Goal: Task Accomplishment & Management: Use online tool/utility

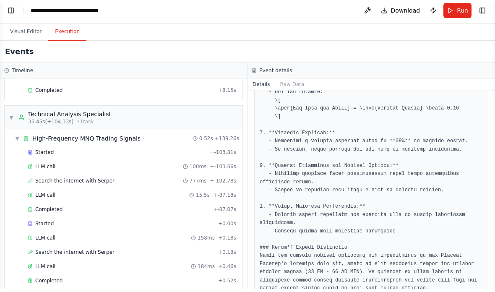
scroll to position [1018, 0]
click at [15, 14] on button "Toggle Left Sidebar" at bounding box center [11, 14] width 12 height 12
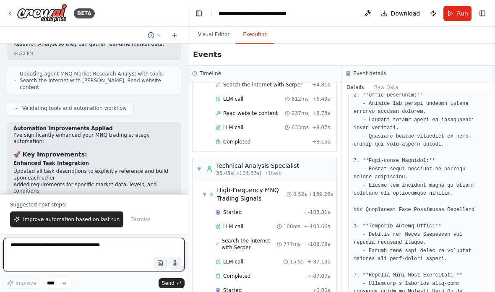
click at [29, 244] on textarea at bounding box center [93, 255] width 181 height 34
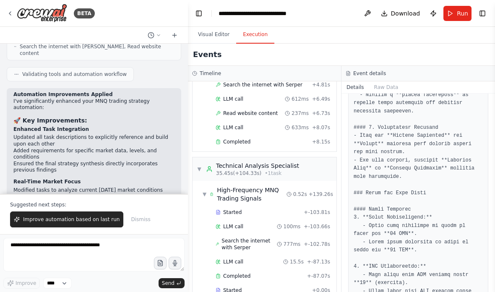
scroll to position [4531, 0]
click at [39, 221] on span "Improve automation based on last run" at bounding box center [71, 219] width 96 height 7
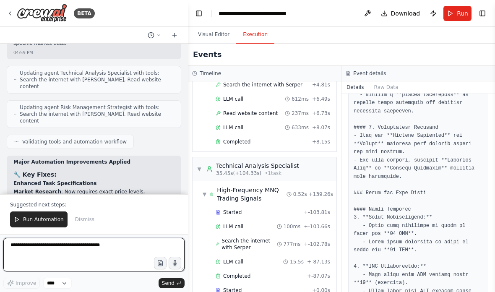
scroll to position [5228, 0]
click at [26, 246] on textarea at bounding box center [93, 255] width 181 height 34
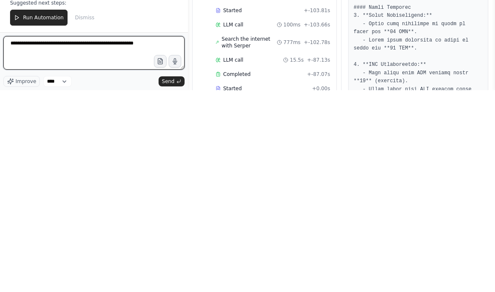
type textarea "**********"
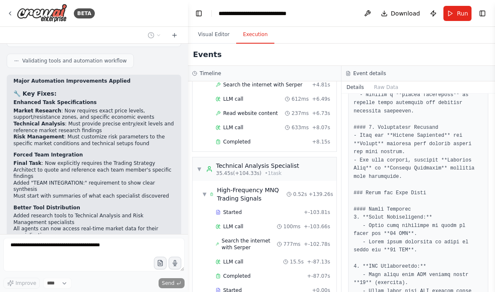
scroll to position [5315, 0]
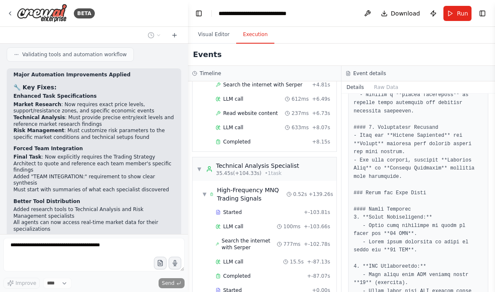
click at [15, 211] on div "Hello! I'm the CrewAI assistant. What kind of automation do you want to build? …" at bounding box center [94, 139] width 188 height 190
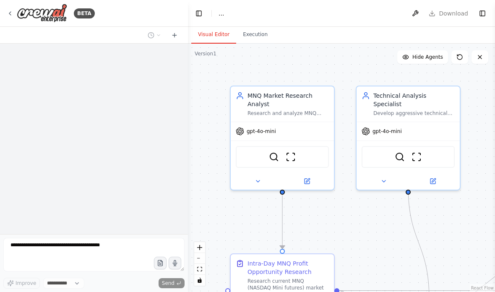
select select "****"
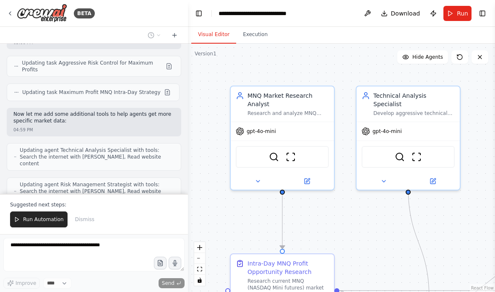
click at [83, 220] on span "Dismiss" at bounding box center [84, 219] width 19 height 7
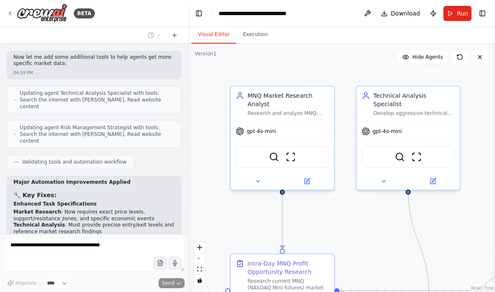
scroll to position [6165, 0]
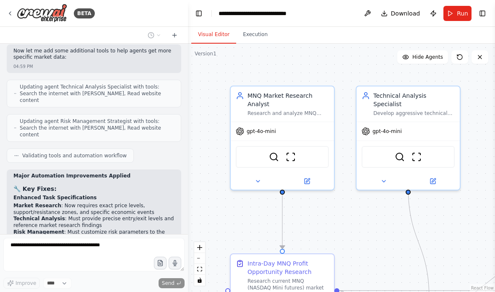
click at [3, 137] on button "Toggle Sidebar" at bounding box center [0, 146] width 7 height 292
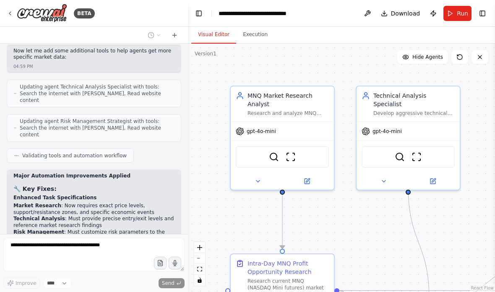
scroll to position [34, 0]
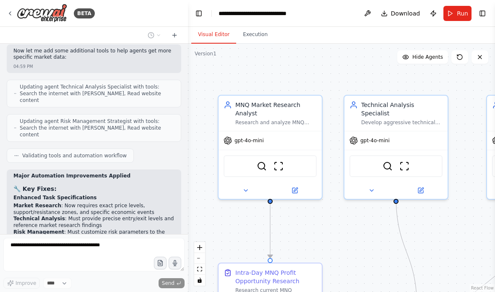
click at [421, 54] on span "Hide Agents" at bounding box center [427, 57] width 31 height 7
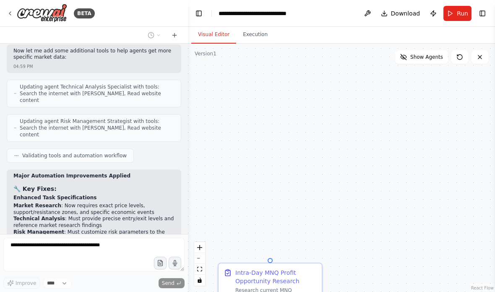
click at [426, 54] on span "Show Agents" at bounding box center [426, 57] width 33 height 7
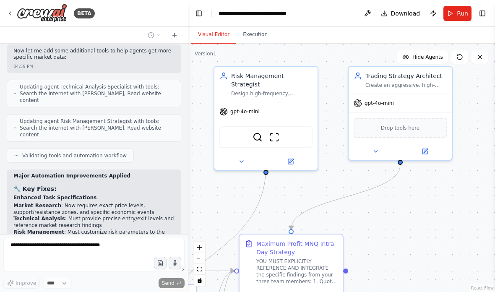
click at [278, 132] on img at bounding box center [274, 137] width 10 height 10
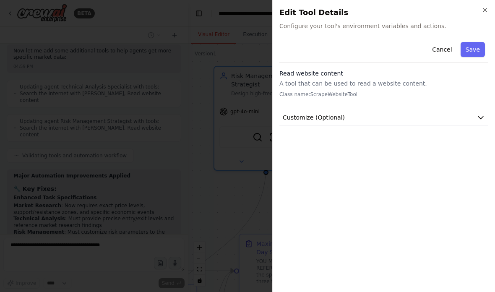
click at [482, 14] on h2 "Edit Tool Details" at bounding box center [383, 13] width 209 height 12
click at [484, 8] on icon "button" at bounding box center [485, 10] width 7 height 7
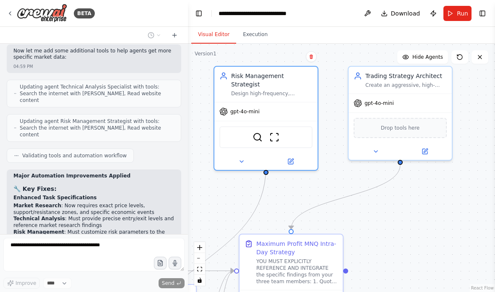
click at [282, 67] on div "Risk Management Strategist Design high-frequency, aggressive risk management pr…" at bounding box center [265, 84] width 103 height 35
click at [292, 159] on icon at bounding box center [290, 161] width 5 height 5
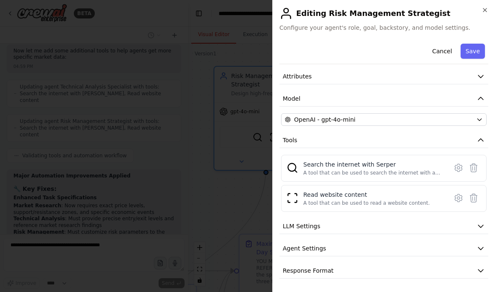
scroll to position [32, 0]
click at [461, 198] on icon at bounding box center [458, 198] width 7 height 8
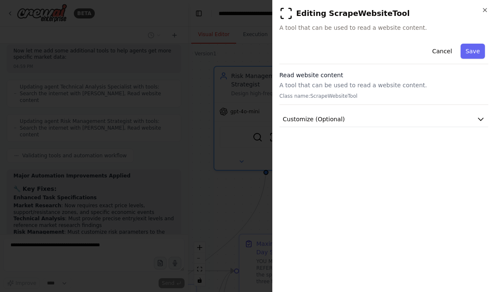
click at [473, 117] on button "Customize (Optional)" at bounding box center [383, 120] width 209 height 16
click at [480, 123] on icon "button" at bounding box center [480, 119] width 8 height 8
click at [440, 51] on button "Cancel" at bounding box center [442, 51] width 30 height 15
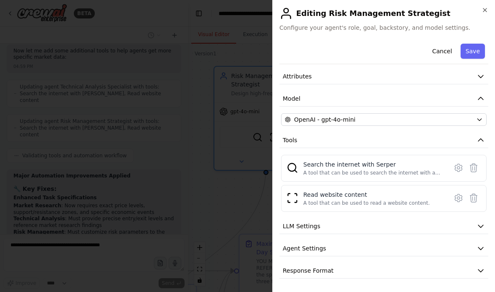
scroll to position [32, 0]
click at [466, 221] on button "LLM Settings" at bounding box center [383, 227] width 209 height 16
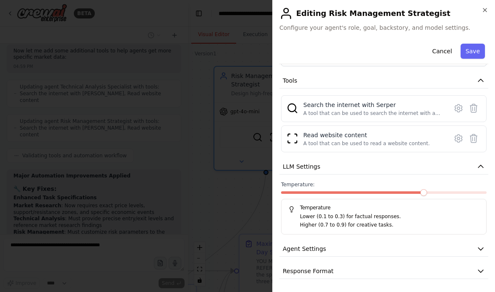
click at [481, 162] on button "LLM Settings" at bounding box center [383, 167] width 209 height 16
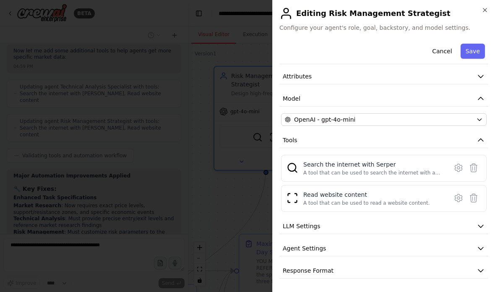
click at [482, 251] on icon "button" at bounding box center [480, 248] width 8 height 8
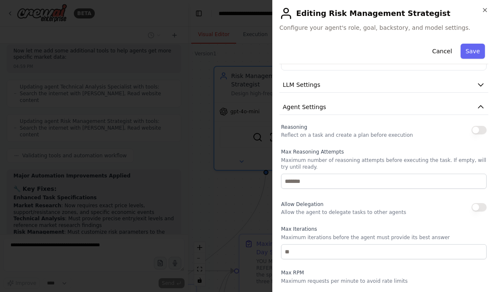
scroll to position [165, 0]
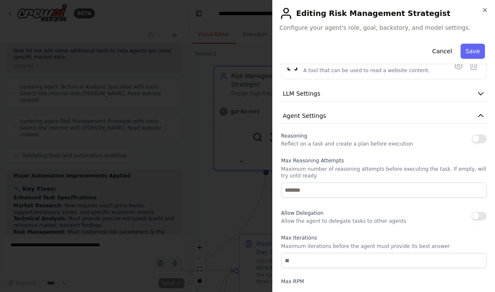
click at [479, 138] on button "button" at bounding box center [478, 139] width 15 height 8
click at [482, 139] on button "button" at bounding box center [478, 139] width 15 height 8
click at [442, 52] on button "Cancel" at bounding box center [442, 51] width 30 height 15
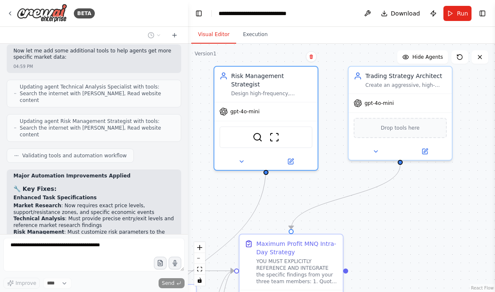
click at [427, 82] on div "Create an aggressive, high-frequency MNQ intra-day trading strategy optimized f…" at bounding box center [405, 85] width 81 height 7
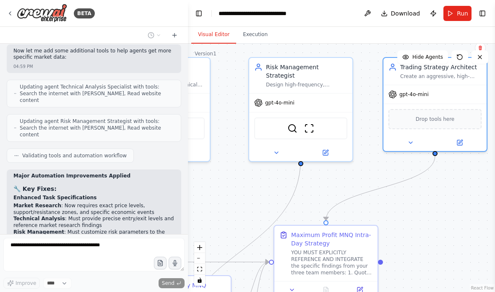
click at [252, 44] on div ".deletable-edge-delete-btn { width: 20px; height: 20px; border: 0px solid #ffff…" at bounding box center [341, 168] width 307 height 248
click at [258, 26] on button "Execution" at bounding box center [255, 35] width 38 height 18
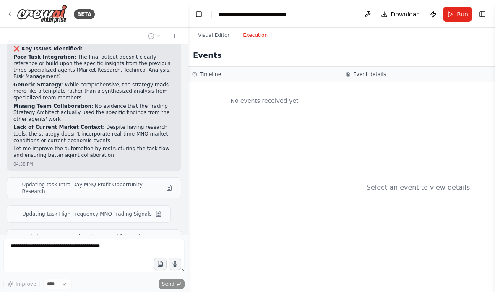
scroll to position [4972, 0]
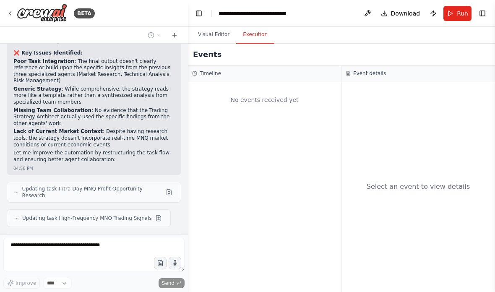
click at [14, 13] on div "BETA" at bounding box center [51, 13] width 88 height 19
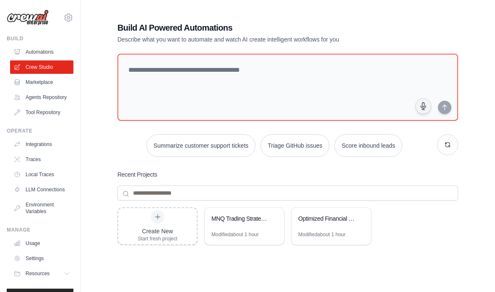
click at [255, 226] on div "MNQ Trading Strategy Development" at bounding box center [244, 219] width 79 height 23
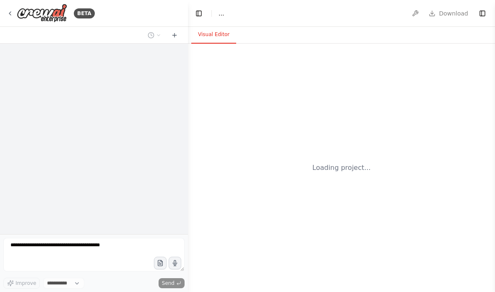
select select "****"
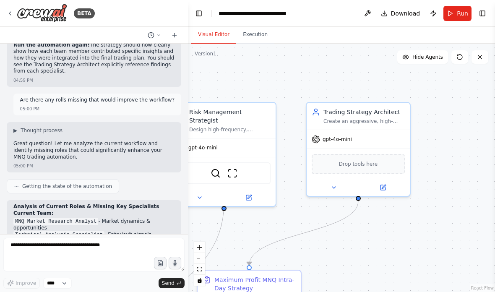
click at [479, 11] on button "Toggle Right Sidebar" at bounding box center [482, 14] width 12 height 12
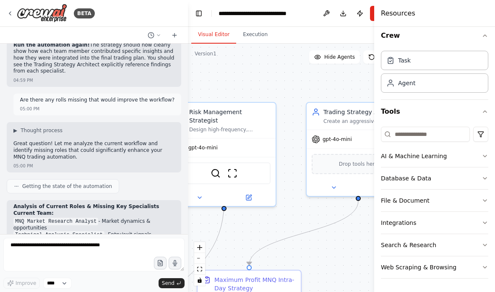
scroll to position [6, 0]
click at [487, 197] on icon "button" at bounding box center [485, 200] width 7 height 7
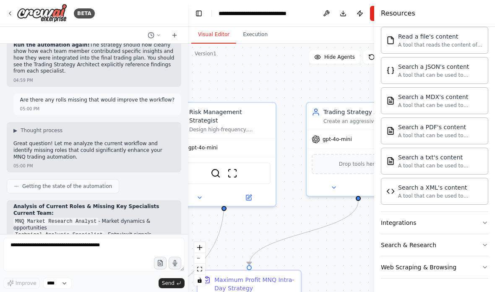
scroll to position [255, 0]
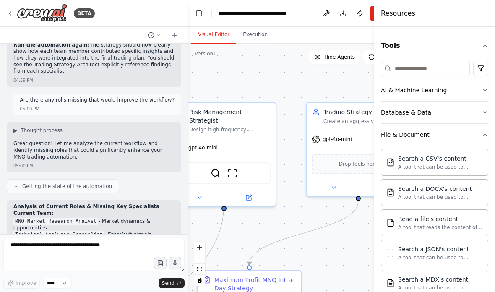
click at [471, 125] on button "File & Document" at bounding box center [434, 135] width 107 height 22
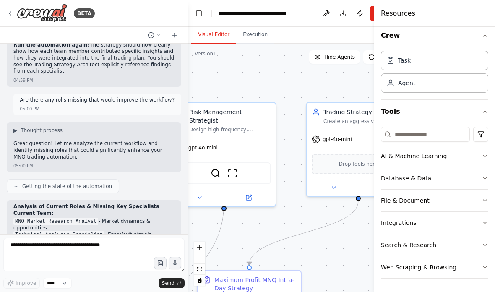
click at [482, 171] on button "Database & Data" at bounding box center [434, 178] width 107 height 22
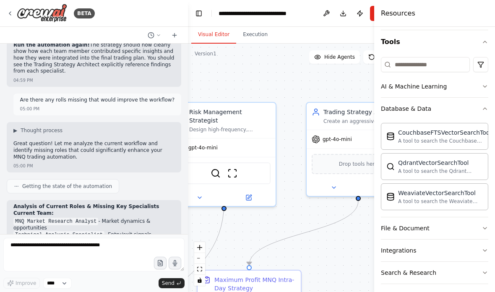
scroll to position [76, 0]
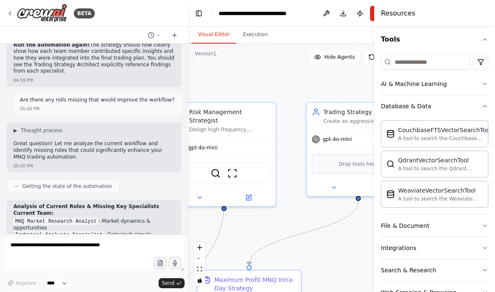
click at [481, 101] on button "Database & Data" at bounding box center [434, 106] width 107 height 22
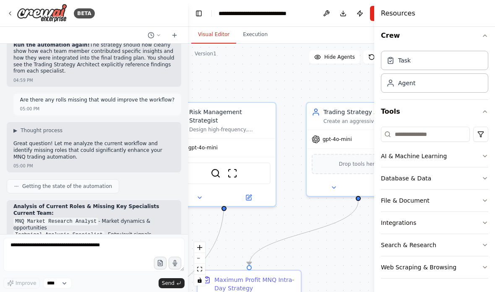
click at [486, 155] on icon "button" at bounding box center [485, 156] width 7 height 7
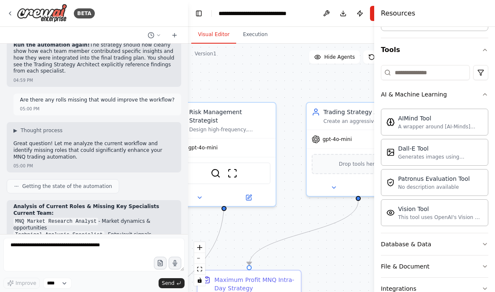
scroll to position [67, 0]
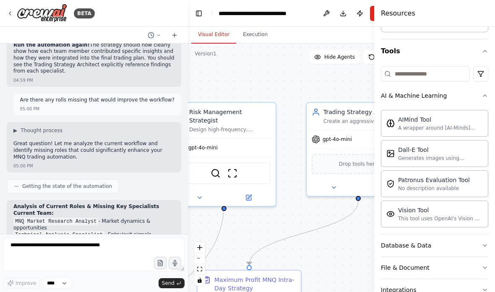
click at [484, 100] on button "AI & Machine Learning" at bounding box center [434, 96] width 107 height 22
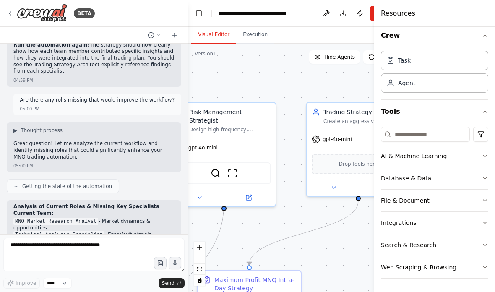
scroll to position [6, 0]
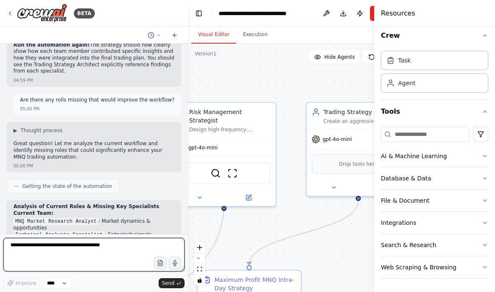
click at [91, 246] on textarea at bounding box center [93, 255] width 181 height 34
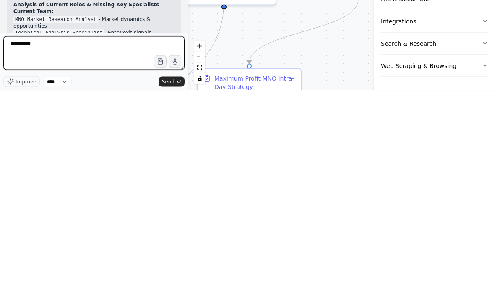
type textarea "***"
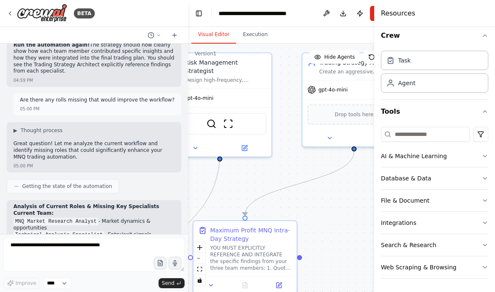
scroll to position [0, 0]
click at [359, 68] on div "Create an aggressive, high-frequency MNQ intra-day trading strategy optimized f…" at bounding box center [359, 71] width 81 height 7
click at [195, 15] on button "Toggle Left Sidebar" at bounding box center [199, 14] width 12 height 12
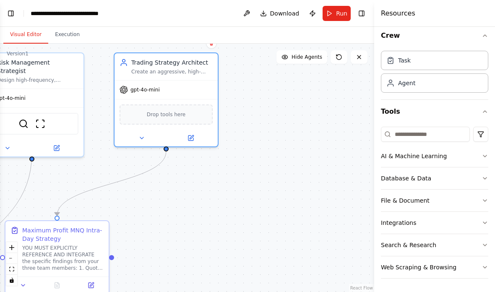
click at [364, 11] on button "Toggle Right Sidebar" at bounding box center [362, 14] width 12 height 12
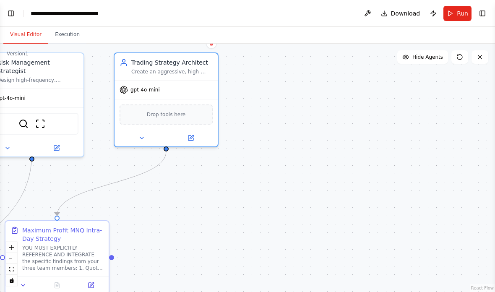
click at [192, 141] on icon at bounding box center [190, 138] width 7 height 7
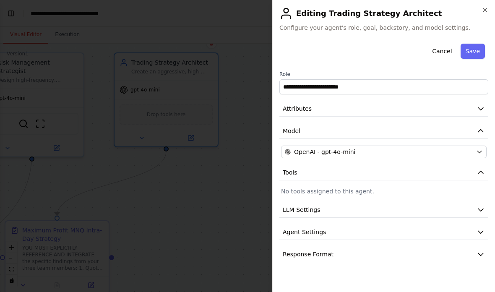
click at [473, 216] on button "LLM Settings" at bounding box center [383, 210] width 209 height 16
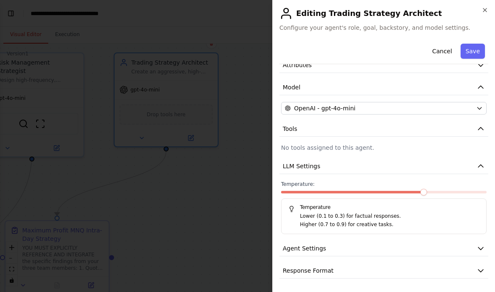
scroll to position [43, 0]
click at [481, 247] on icon "button" at bounding box center [480, 249] width 8 height 8
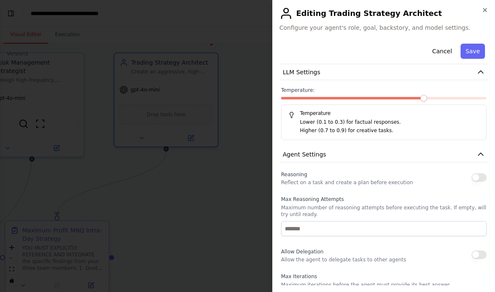
scroll to position [138, 0]
click at [479, 175] on button "button" at bounding box center [478, 177] width 15 height 8
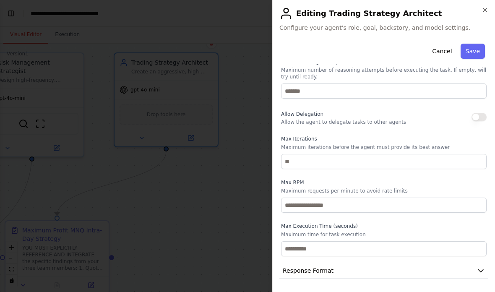
scroll to position [275, 0]
click at [487, 267] on button "Response Format" at bounding box center [383, 271] width 209 height 16
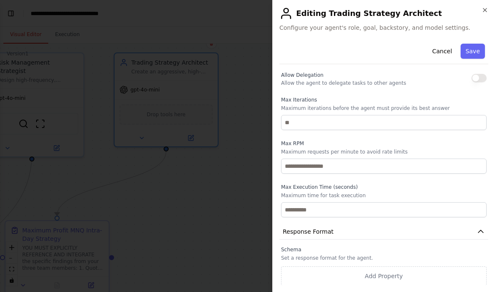
click at [484, 234] on icon "button" at bounding box center [480, 231] width 8 height 8
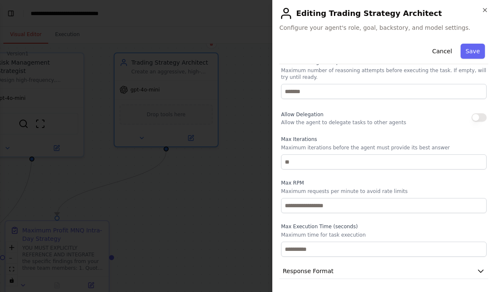
click at [482, 263] on button "Response Format" at bounding box center [383, 271] width 209 height 16
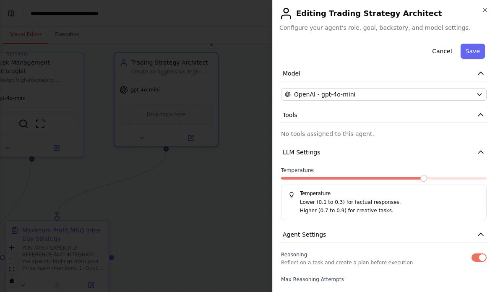
scroll to position [60, 0]
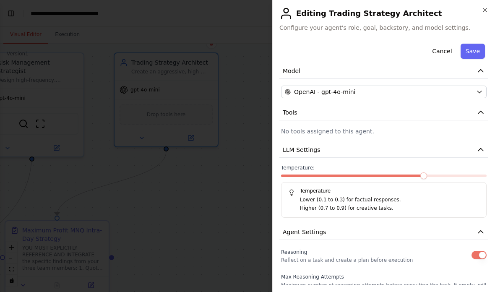
click at [425, 176] on span at bounding box center [423, 175] width 7 height 7
click at [473, 53] on button "Save" at bounding box center [473, 51] width 24 height 15
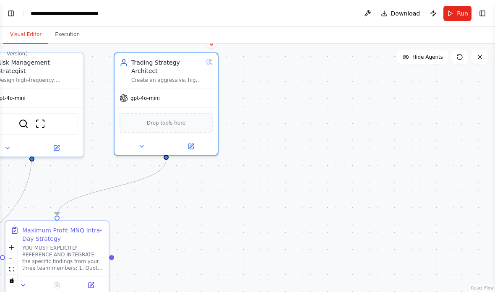
click at [466, 6] on button "Run" at bounding box center [457, 13] width 28 height 15
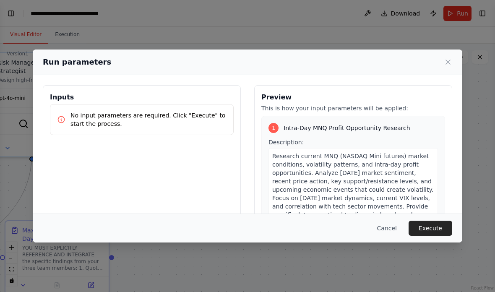
click at [430, 235] on button "Execute" at bounding box center [431, 228] width 44 height 15
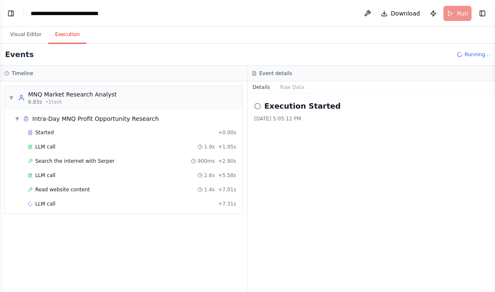
click at [62, 160] on span "Search the internet with Serper" at bounding box center [74, 161] width 79 height 7
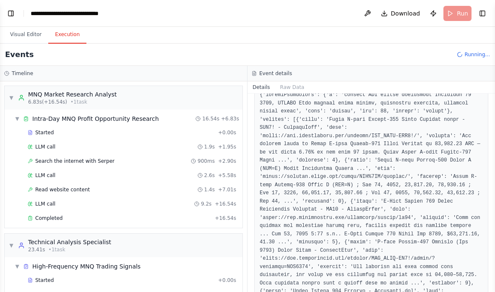
scroll to position [122, 0]
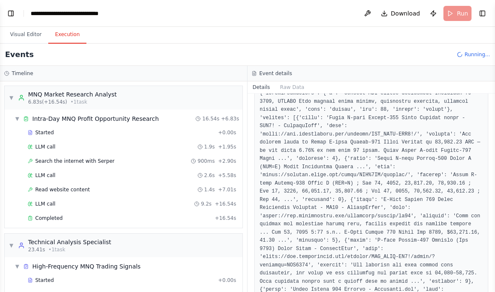
click at [42, 101] on span "6.83s (+16.54s)" at bounding box center [47, 102] width 39 height 7
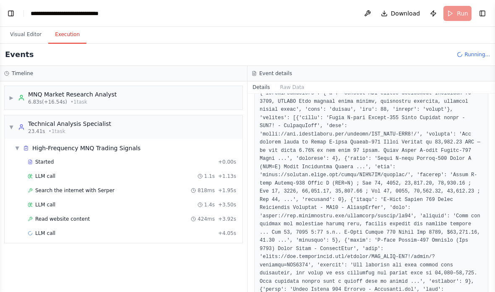
click at [42, 177] on span "LLM call" at bounding box center [45, 176] width 20 height 7
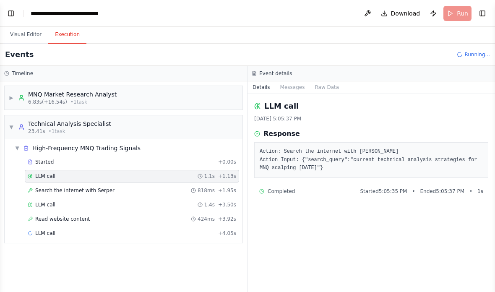
click at [47, 190] on span "Search the internet with Serper" at bounding box center [74, 190] width 79 height 7
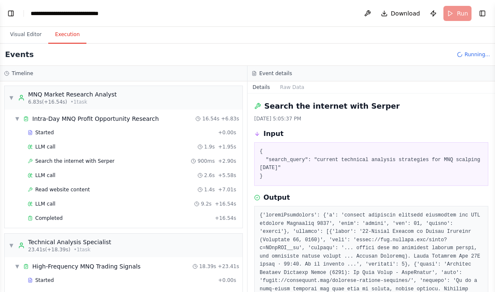
click at [36, 200] on div "LLM call 9.2s + 16.54s" at bounding box center [132, 204] width 214 height 13
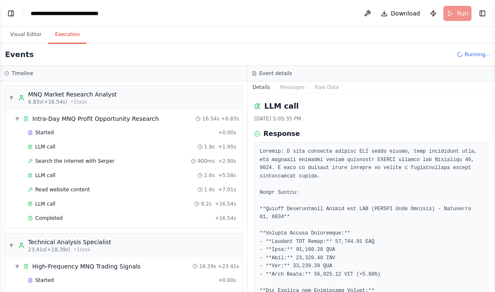
click at [44, 104] on span "6.83s (+16.54s)" at bounding box center [47, 102] width 39 height 7
click at [39, 97] on div "MNQ Market Research Analyst" at bounding box center [72, 94] width 88 height 8
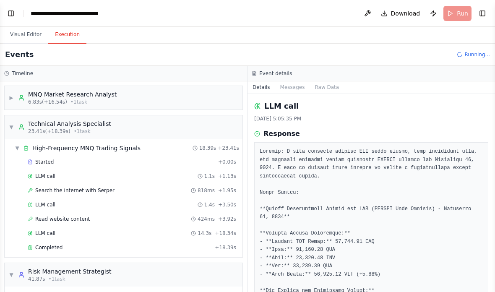
click at [37, 128] on span "23.41s (+18.39s)" at bounding box center [49, 131] width 42 height 7
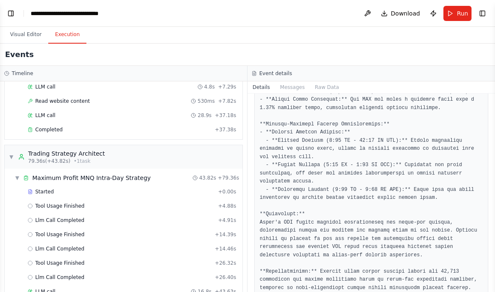
scroll to position [383, 0]
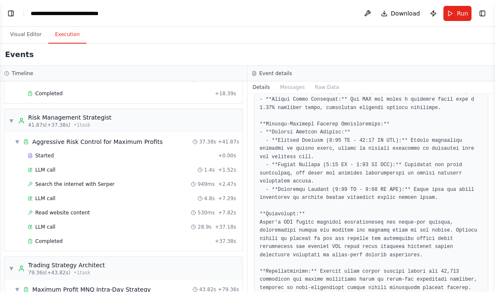
click at [37, 116] on div "Risk Management Strategist" at bounding box center [69, 117] width 83 height 8
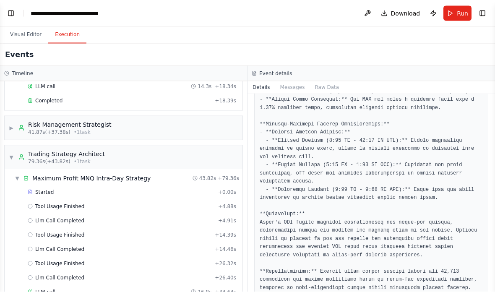
scroll to position [34, 0]
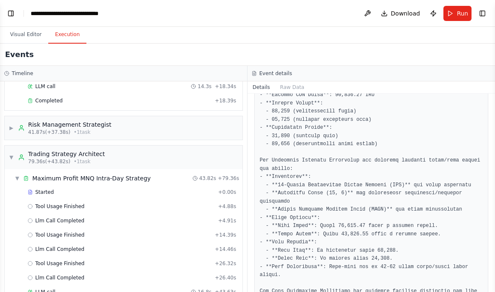
scroll to position [0, 0]
click at [11, 10] on button "Toggle Left Sidebar" at bounding box center [11, 14] width 12 height 12
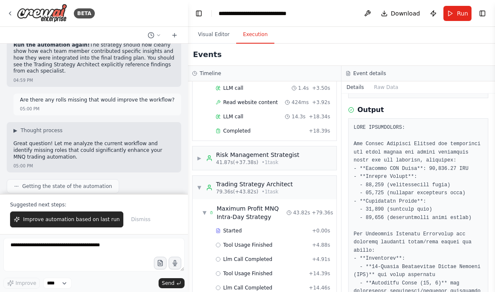
click at [38, 218] on span "Improve automation based on last run" at bounding box center [71, 219] width 96 height 7
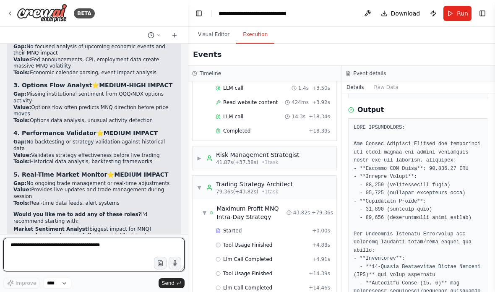
scroll to position [5889, 0]
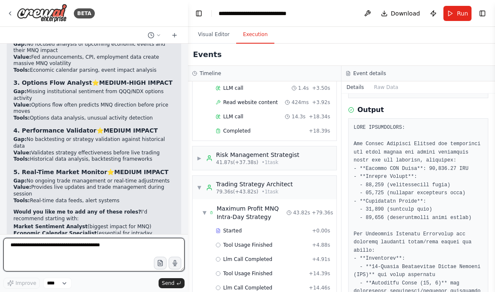
click at [53, 243] on textarea at bounding box center [93, 255] width 181 height 34
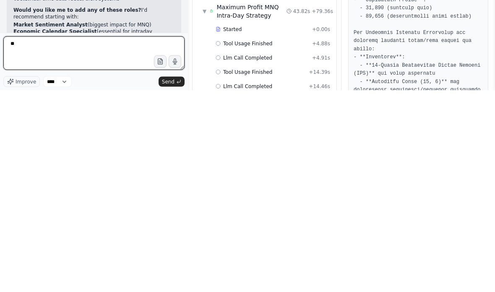
type textarea "*"
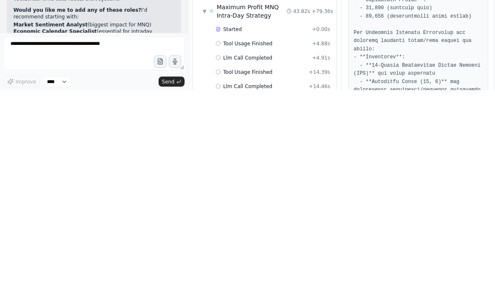
scroll to position [34, 0]
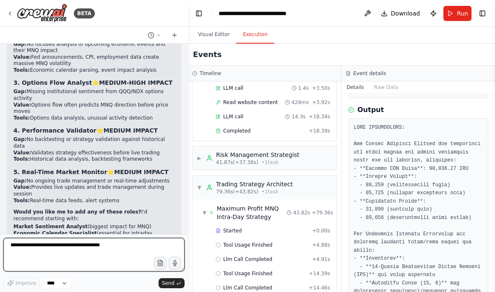
click at [29, 244] on textarea at bounding box center [93, 255] width 181 height 34
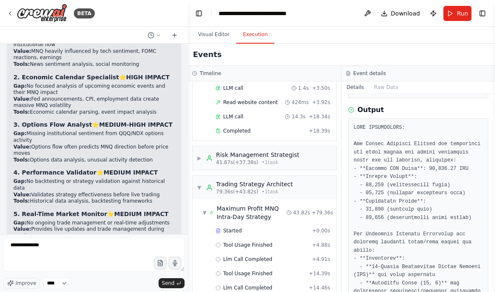
scroll to position [5861, 0]
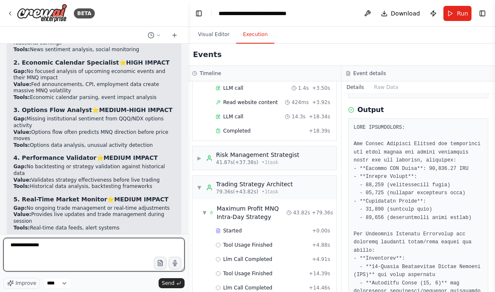
click at [52, 244] on textarea "**********" at bounding box center [93, 255] width 181 height 34
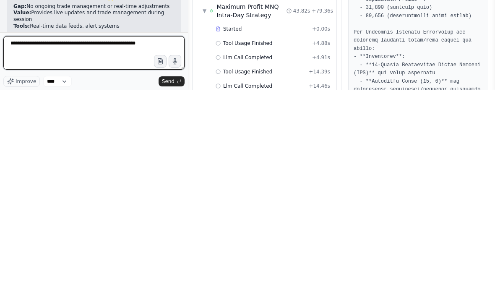
type textarea "**********"
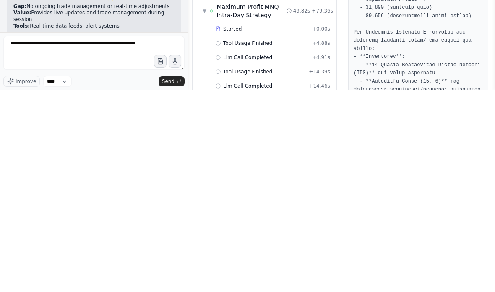
click at [168, 280] on span "Send" at bounding box center [168, 283] width 13 height 7
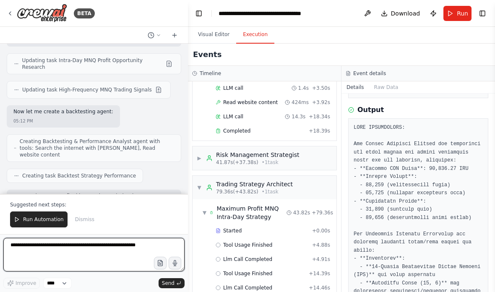
scroll to position [6795, 0]
click at [31, 250] on textarea "**********" at bounding box center [93, 255] width 181 height 34
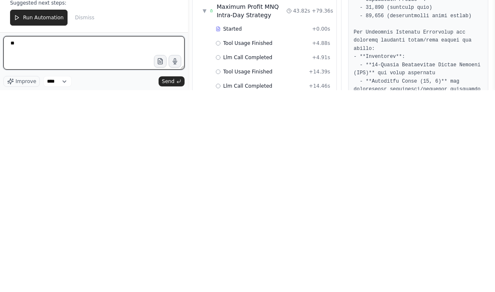
type textarea "*"
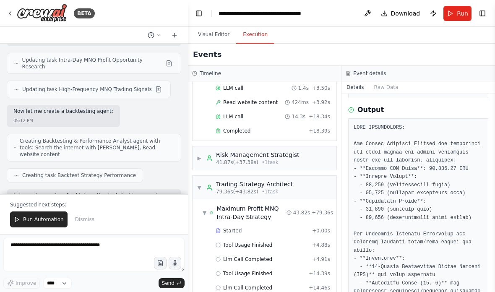
click at [32, 218] on span "Run Automation" at bounding box center [43, 219] width 41 height 7
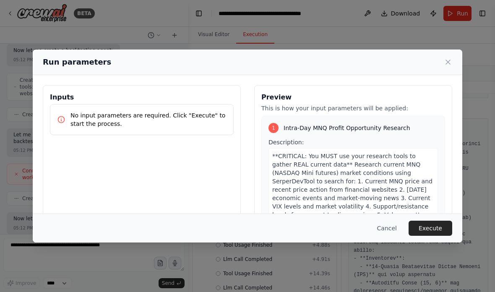
scroll to position [6856, 0]
click at [442, 236] on button "Execute" at bounding box center [431, 228] width 44 height 15
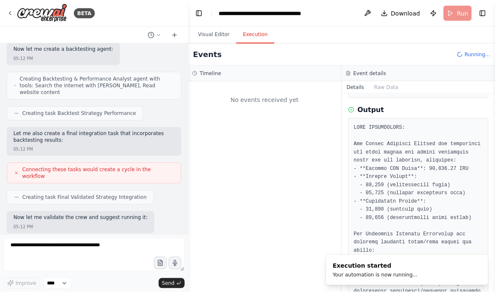
scroll to position [0, 0]
click at [200, 12] on button "Toggle Left Sidebar" at bounding box center [199, 14] width 12 height 12
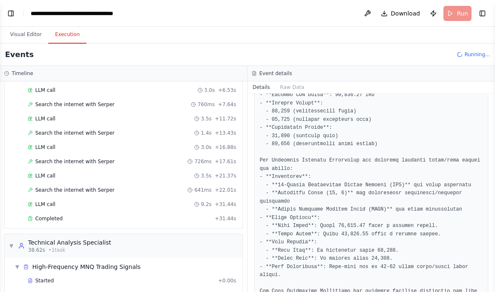
scroll to position [86, 0]
click at [201, 217] on div "Completed" at bounding box center [120, 218] width 184 height 7
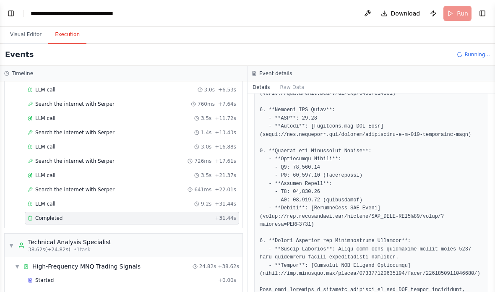
scroll to position [333, 0]
click at [34, 245] on div "Technical Analysis Specialist" at bounding box center [69, 242] width 83 height 8
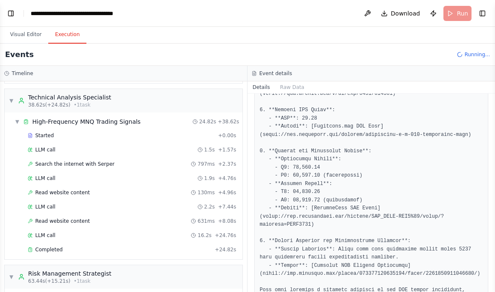
scroll to position [237, 0]
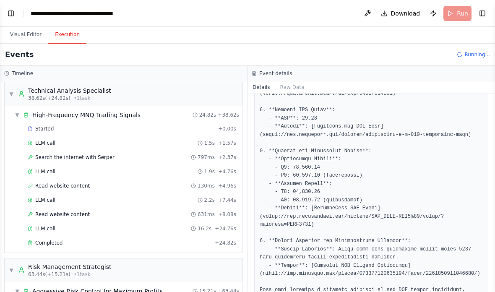
click at [37, 239] on span "Completed" at bounding box center [48, 242] width 27 height 7
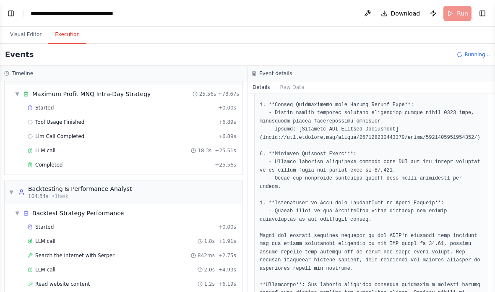
scroll to position [6865, 0]
click at [39, 159] on div "Completed + 25.56s" at bounding box center [132, 165] width 214 height 13
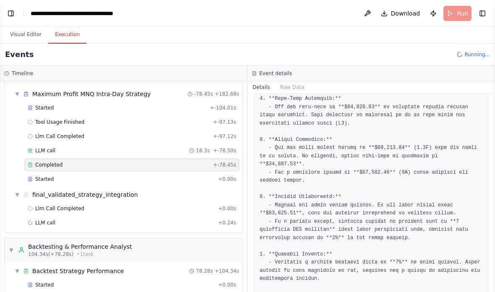
scroll to position [606, 0]
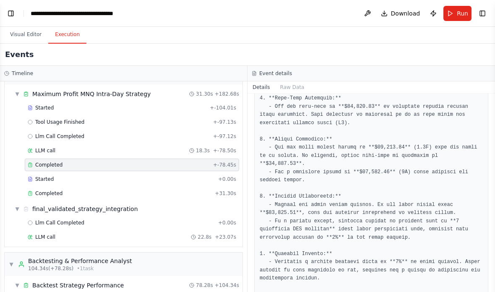
click at [175, 231] on div "LLM call 22.8s + 23.07s" at bounding box center [132, 237] width 214 height 13
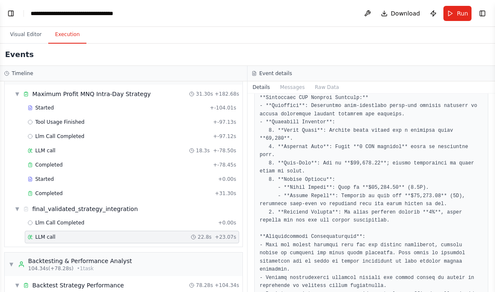
scroll to position [553, 0]
click at [205, 190] on div "Completed" at bounding box center [120, 193] width 184 height 7
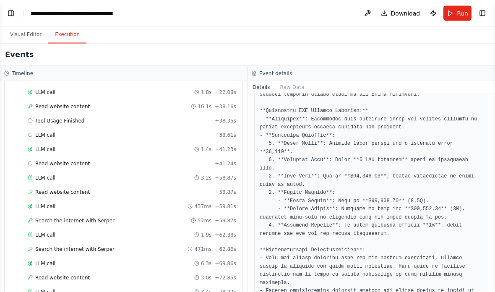
scroll to position [34, 0]
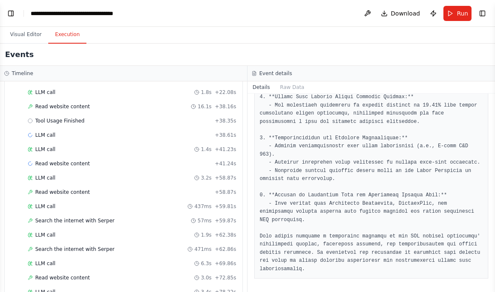
scroll to position [468, 0]
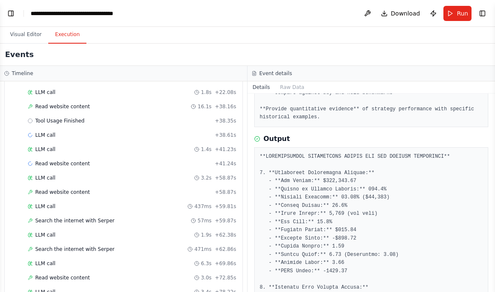
scroll to position [228, 0]
click at [39, 271] on div "Read website content 3.0s + 72.85s" at bounding box center [132, 277] width 214 height 13
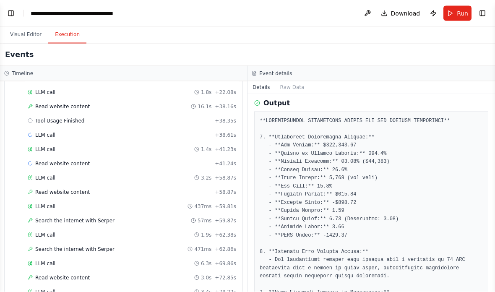
scroll to position [0, 0]
click at [25, 34] on button "Visual Editor" at bounding box center [25, 35] width 45 height 18
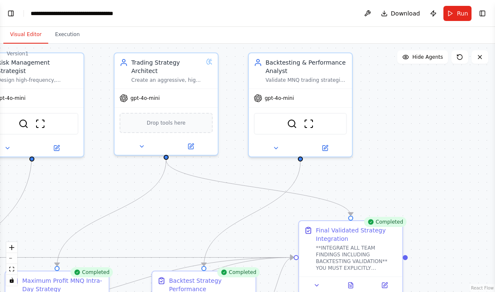
click at [61, 44] on div ".deletable-edge-delete-btn { width: 20px; height: 20px; border: 0px solid #ffff…" at bounding box center [247, 168] width 495 height 248
click at [62, 40] on button "Execution" at bounding box center [67, 35] width 38 height 18
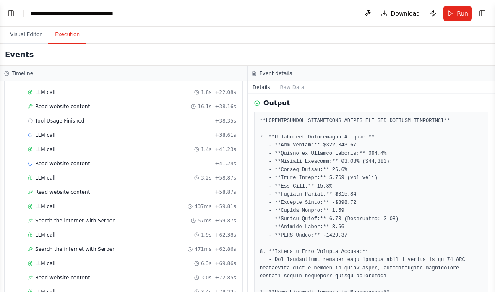
click at [10, 13] on button "Toggle Left Sidebar" at bounding box center [11, 14] width 12 height 12
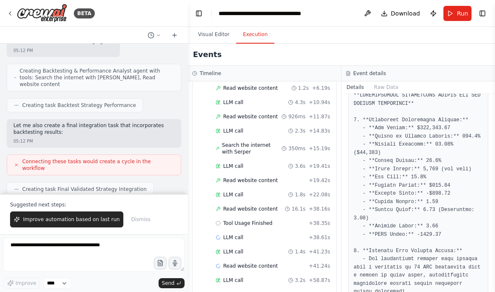
scroll to position [415, 0]
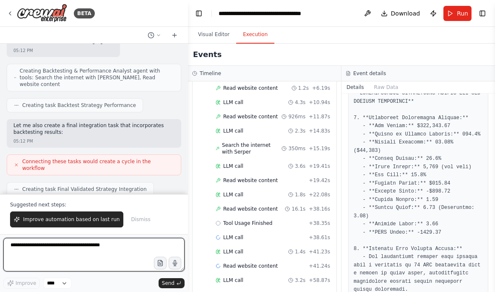
click at [46, 248] on textarea at bounding box center [93, 255] width 181 height 34
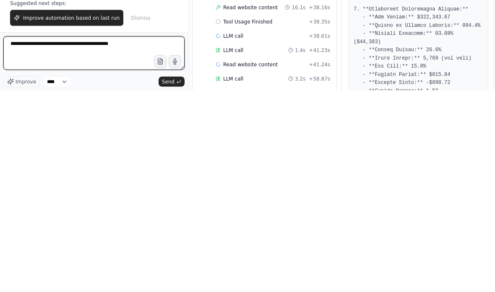
scroll to position [322, 0]
click at [18, 238] on textarea "**********" at bounding box center [93, 255] width 181 height 34
click at [19, 238] on textarea "**********" at bounding box center [93, 255] width 181 height 34
click at [35, 238] on textarea "**********" at bounding box center [93, 255] width 181 height 34
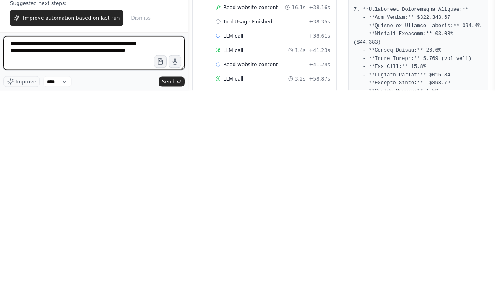
click at [19, 238] on textarea "**********" at bounding box center [93, 255] width 181 height 34
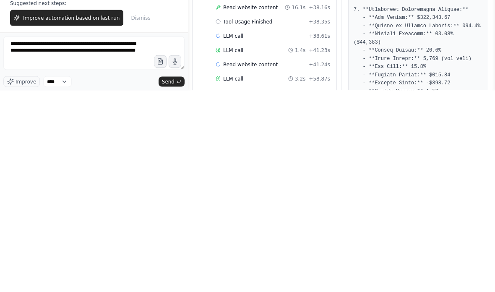
scroll to position [34, 0]
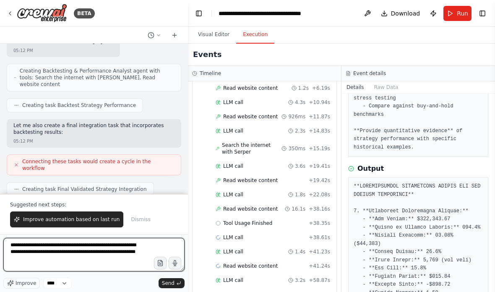
type textarea "**********"
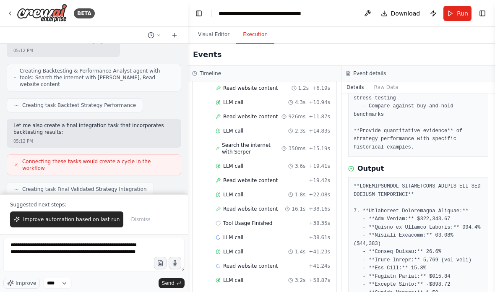
click at [165, 284] on span "Send" at bounding box center [168, 283] width 13 height 7
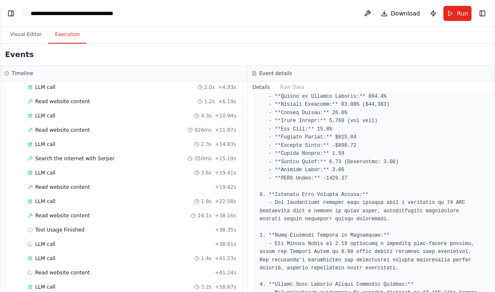
scroll to position [6983, 0]
click at [6, 13] on button "Toggle Left Sidebar" at bounding box center [11, 14] width 12 height 12
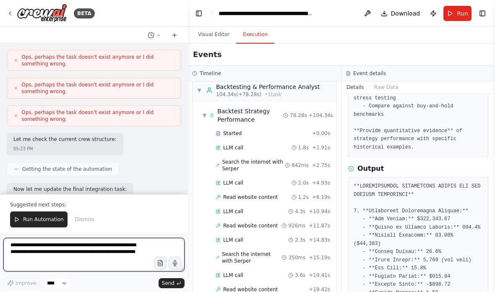
scroll to position [7752, 0]
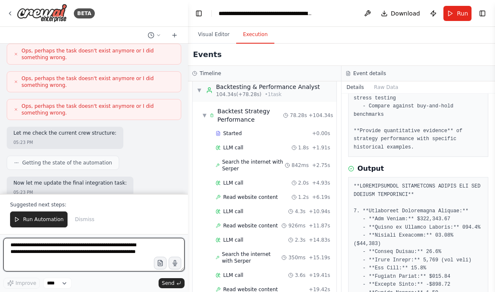
click at [32, 247] on textarea "**********" at bounding box center [93, 255] width 181 height 34
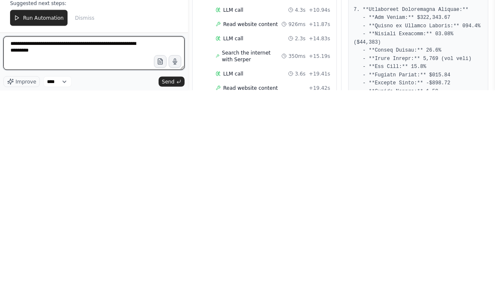
type textarea "**********"
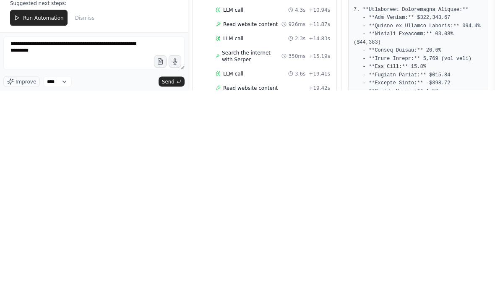
click at [167, 280] on span "Send" at bounding box center [168, 283] width 13 height 7
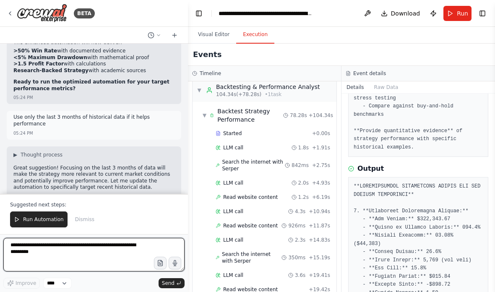
scroll to position [8282, 0]
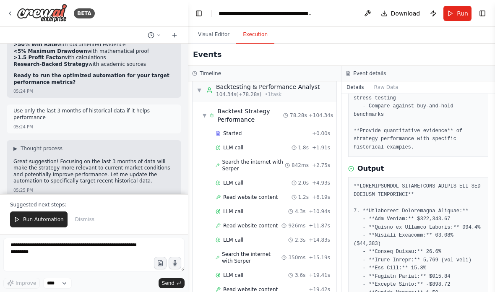
click at [27, 219] on span "Run Automation" at bounding box center [43, 219] width 41 height 7
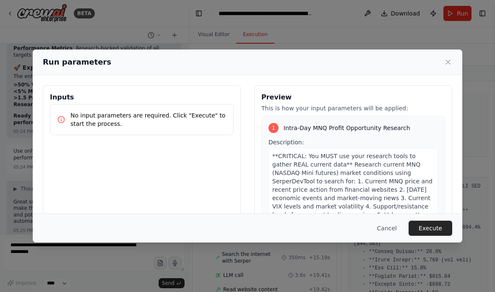
click at [424, 236] on button "Execute" at bounding box center [431, 228] width 44 height 15
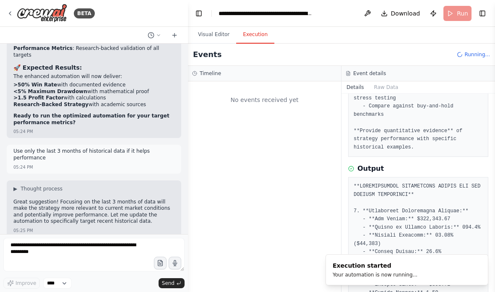
scroll to position [0, 0]
click at [197, 10] on button "Toggle Left Sidebar" at bounding box center [199, 14] width 12 height 12
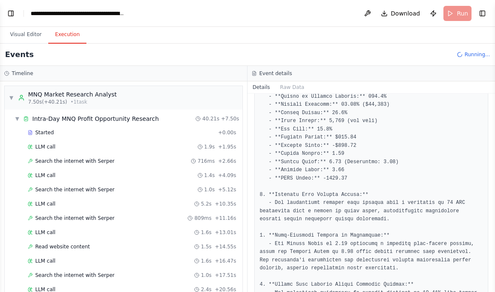
click at [53, 91] on div "MNQ Market Research Analyst" at bounding box center [72, 94] width 88 height 8
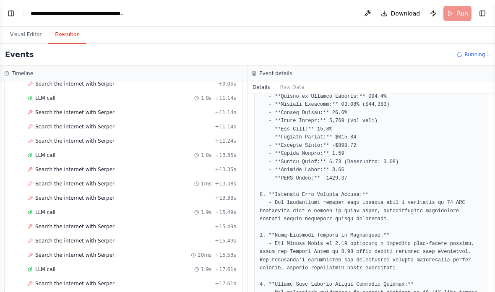
scroll to position [858, 0]
click at [61, 125] on span "Search the internet with Serper" at bounding box center [74, 126] width 79 height 7
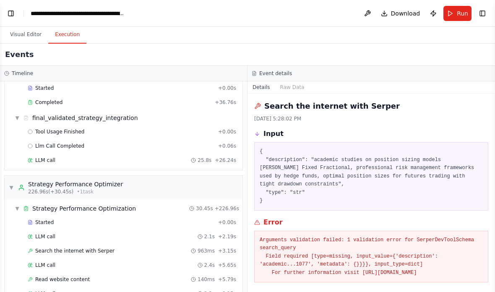
scroll to position [2244, 0]
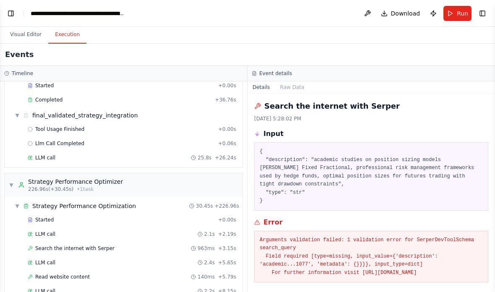
click at [41, 183] on div "Strategy Performance Optimizer" at bounding box center [75, 181] width 95 height 8
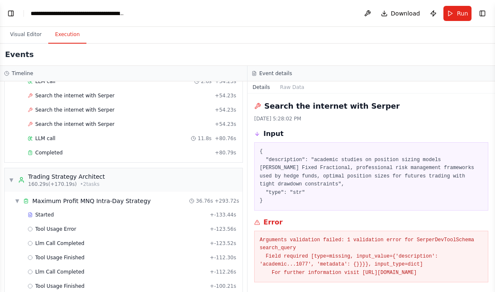
scroll to position [1946, 0]
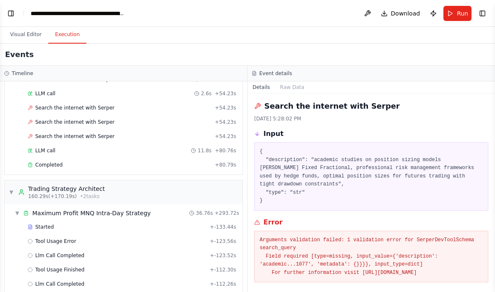
click at [57, 192] on div "Trading Strategy Architect" at bounding box center [66, 189] width 77 height 8
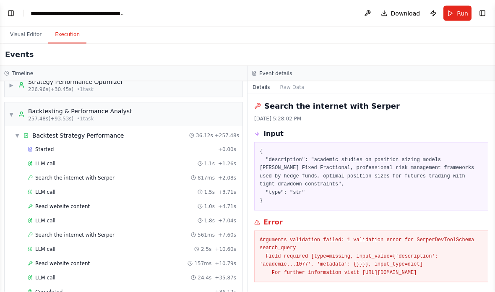
scroll to position [34, 0]
click at [41, 289] on span "Completed" at bounding box center [48, 292] width 27 height 7
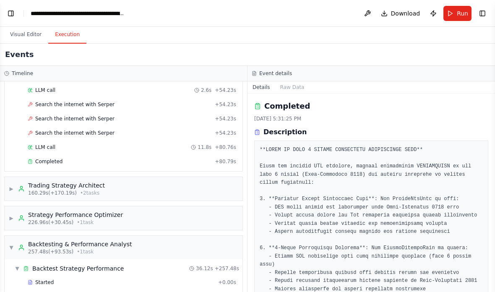
scroll to position [1947, 0]
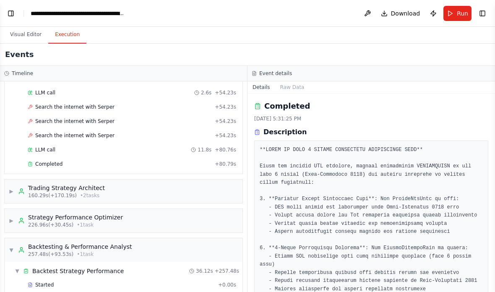
click at [34, 184] on div "Trading Strategy Architect" at bounding box center [66, 188] width 77 height 8
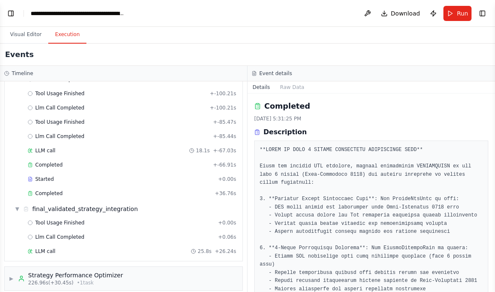
scroll to position [2149, 0]
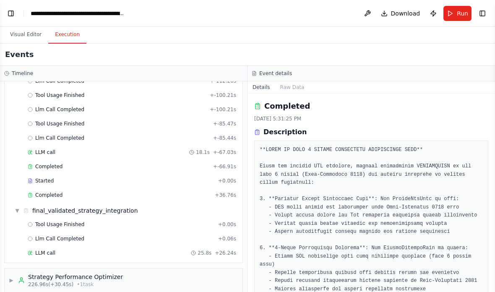
click at [49, 174] on div "Started + 0.00s" at bounding box center [132, 180] width 214 height 13
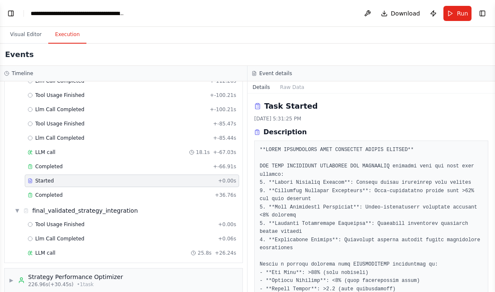
click at [40, 189] on div "Completed + 36.76s" at bounding box center [132, 195] width 214 height 13
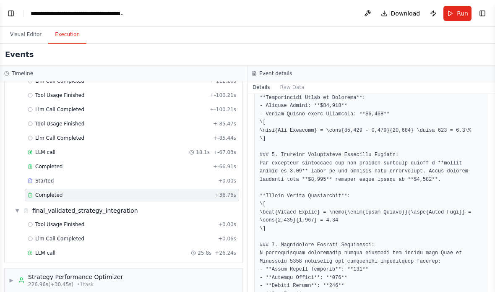
scroll to position [0, 0]
click at [6, 13] on button "Toggle Left Sidebar" at bounding box center [11, 14] width 12 height 12
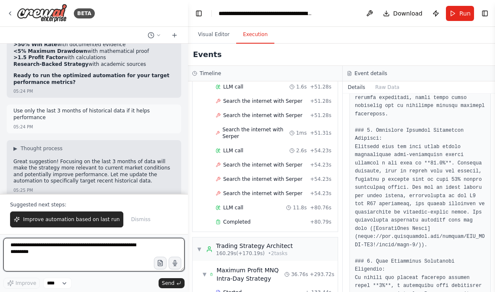
click at [66, 238] on textarea "**********" at bounding box center [93, 255] width 181 height 34
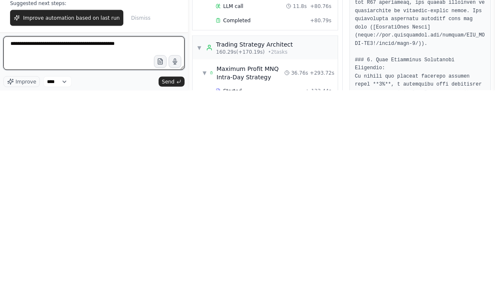
type textarea "**********"
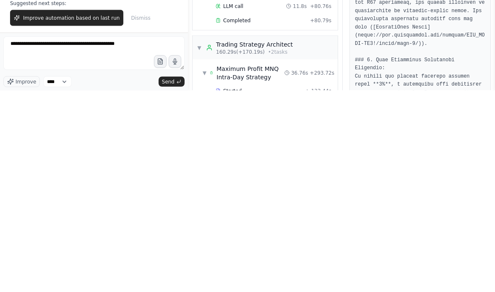
click at [174, 278] on button "Send" at bounding box center [172, 283] width 26 height 10
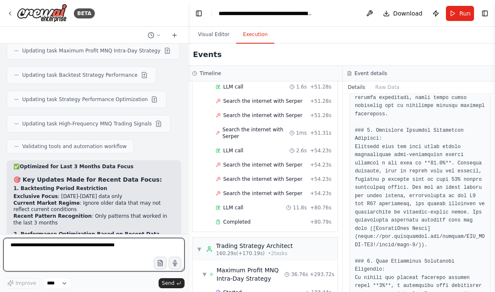
scroll to position [8449, 0]
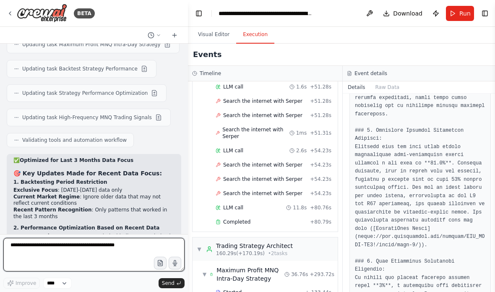
click at [43, 242] on textarea "**********" at bounding box center [93, 255] width 181 height 34
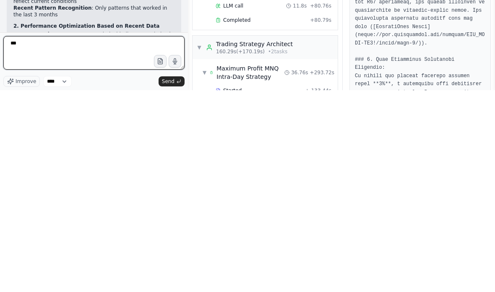
type textarea "***"
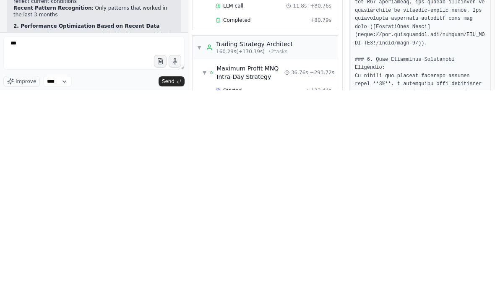
click at [169, 278] on button "Send" at bounding box center [172, 283] width 26 height 10
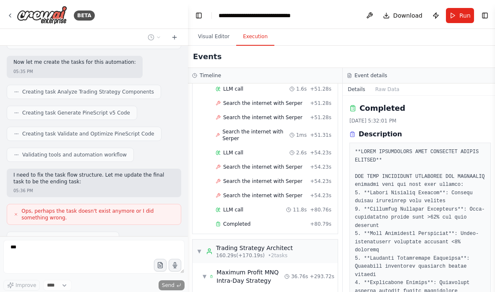
scroll to position [9393, 0]
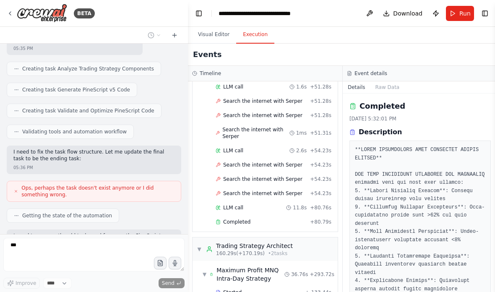
click at [195, 16] on button "Toggle Left Sidebar" at bounding box center [199, 14] width 12 height 12
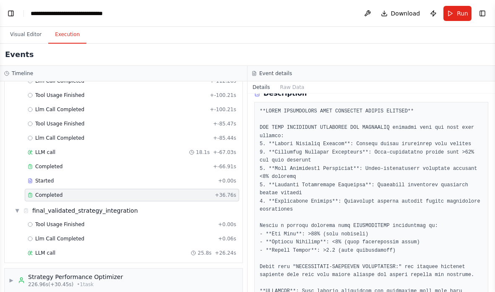
scroll to position [37, 0]
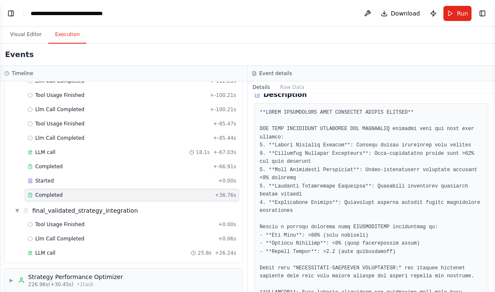
click at [297, 215] on pre at bounding box center [371, 207] width 223 height 196
click at [292, 215] on pre at bounding box center [371, 207] width 223 height 196
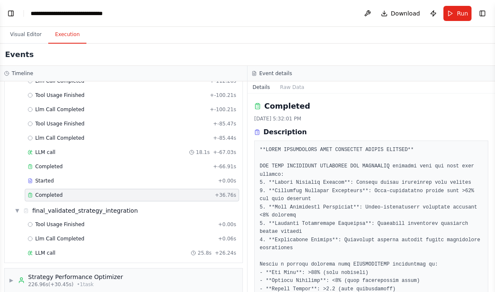
scroll to position [0, 0]
click at [318, 265] on pre at bounding box center [371, 244] width 223 height 196
click at [285, 74] on h3 "Event details" at bounding box center [275, 73] width 33 height 7
click at [288, 87] on button "Raw Data" at bounding box center [292, 87] width 34 height 12
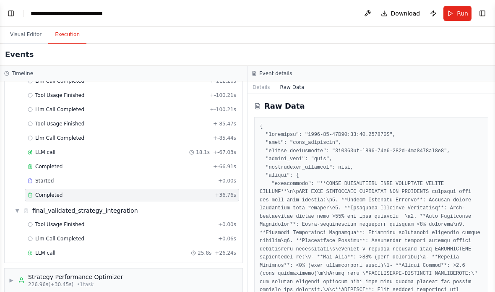
click at [258, 93] on button "Details" at bounding box center [261, 87] width 28 height 12
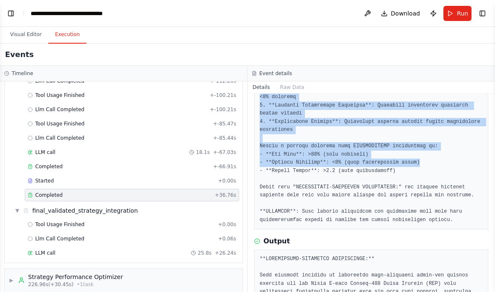
scroll to position [120, 0]
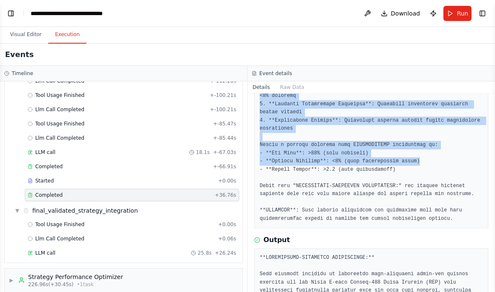
click at [415, 208] on pre at bounding box center [371, 124] width 223 height 196
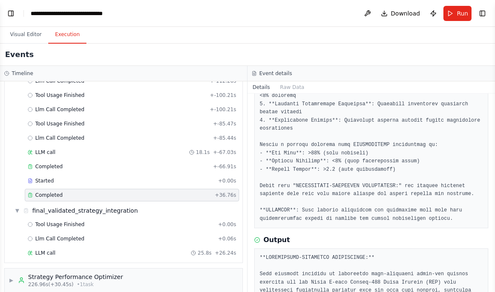
click at [11, 10] on button "Toggle Left Sidebar" at bounding box center [11, 14] width 12 height 12
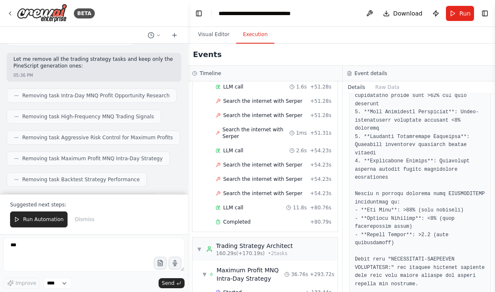
scroll to position [9643, 0]
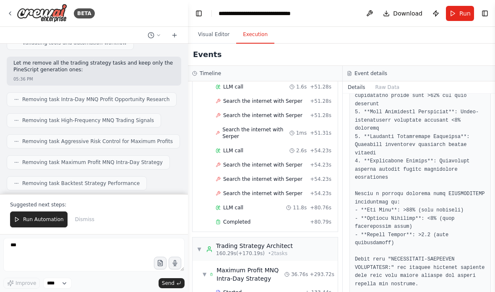
click at [31, 221] on span "Run Automation" at bounding box center [43, 219] width 41 height 7
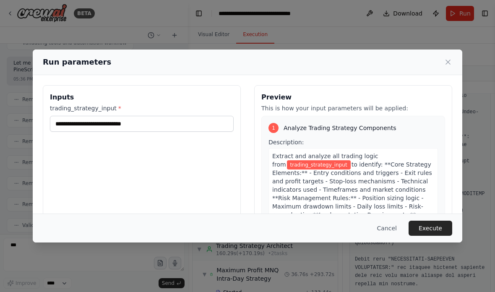
click at [438, 236] on button "Execute" at bounding box center [431, 228] width 44 height 15
click at [435, 236] on button "Execute" at bounding box center [431, 228] width 44 height 15
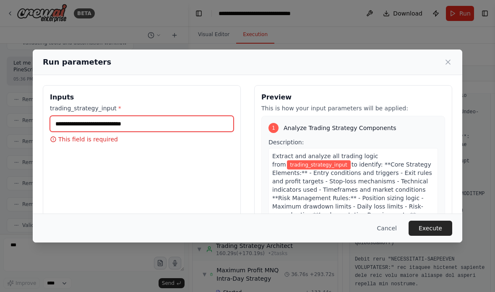
click at [77, 116] on input "trading_strategy_input *" at bounding box center [142, 124] width 184 height 16
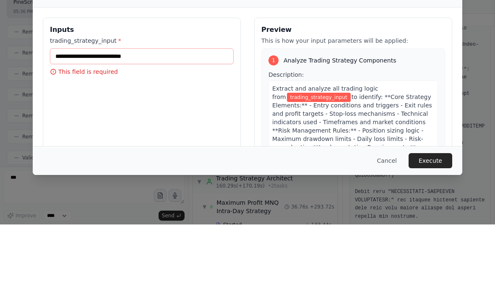
click at [44, 85] on div "Inputs trading_strategy_input * This field is required" at bounding box center [142, 184] width 198 height 199
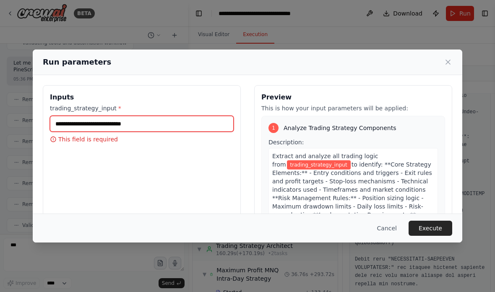
click at [147, 116] on input "trading_strategy_input *" at bounding box center [142, 124] width 184 height 16
click at [448, 60] on icon at bounding box center [448, 62] width 4 height 4
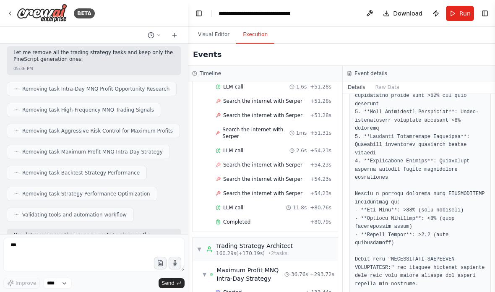
scroll to position [9654, 0]
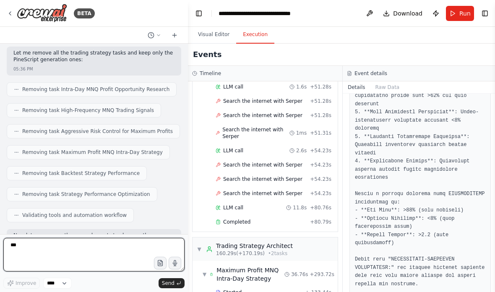
click at [56, 255] on textarea "***" at bounding box center [93, 255] width 181 height 34
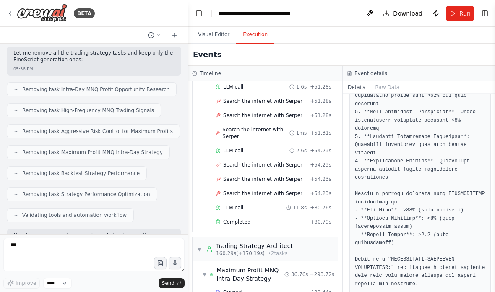
click at [213, 44] on div "Events" at bounding box center [343, 55] width 310 height 22
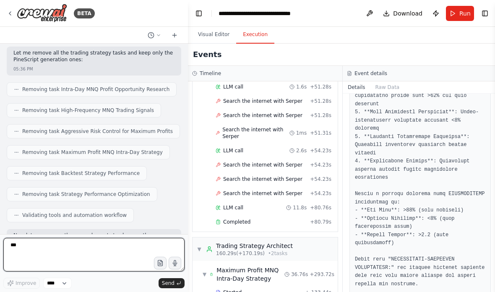
click at [35, 243] on textarea "***" at bounding box center [93, 255] width 181 height 34
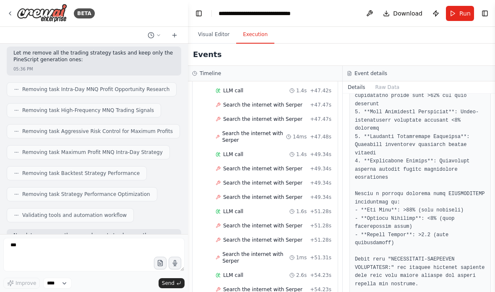
scroll to position [0, 0]
click at [458, 19] on button "Run" at bounding box center [460, 13] width 28 height 15
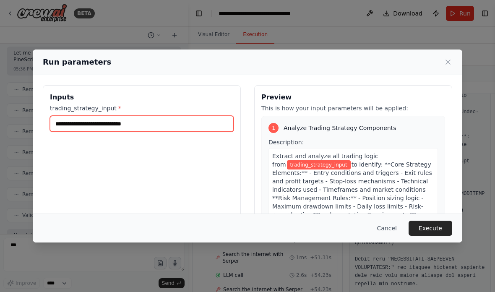
click at [91, 116] on input "trading_strategy_input *" at bounding box center [142, 124] width 184 height 16
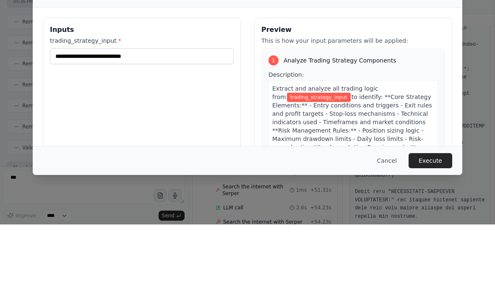
scroll to position [34, 0]
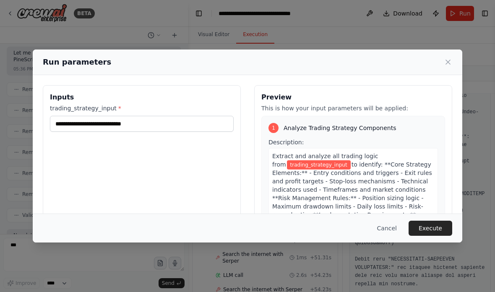
click at [387, 236] on button "Cancel" at bounding box center [386, 228] width 33 height 15
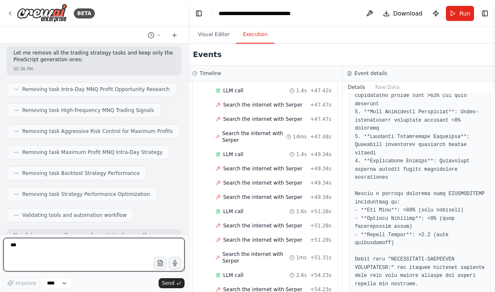
click at [31, 248] on textarea "***" at bounding box center [93, 255] width 181 height 34
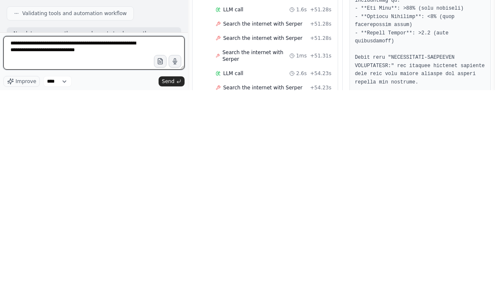
type textarea "**********"
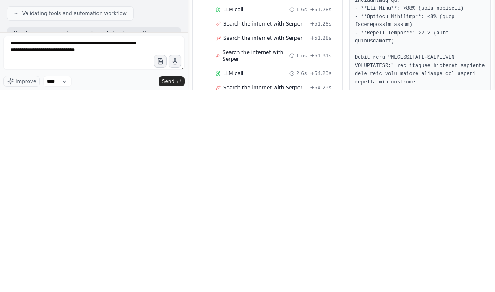
click at [164, 280] on span "Send" at bounding box center [168, 283] width 13 height 7
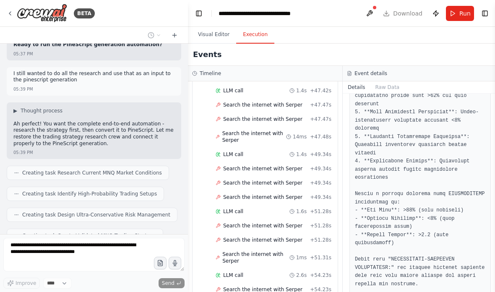
scroll to position [10338, 0]
